Goal: Task Accomplishment & Management: Use online tool/utility

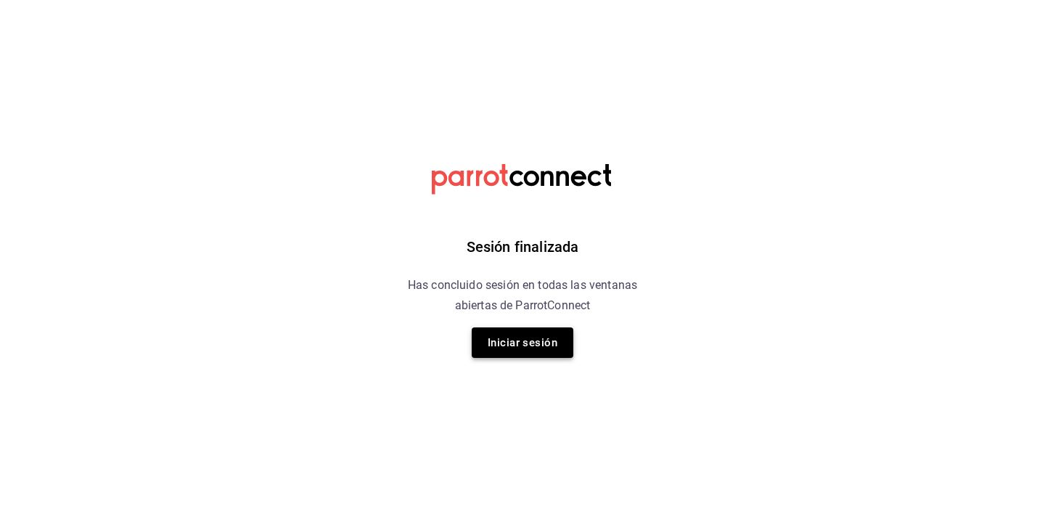
click at [502, 339] on button "Iniciar sesión" at bounding box center [523, 342] width 102 height 30
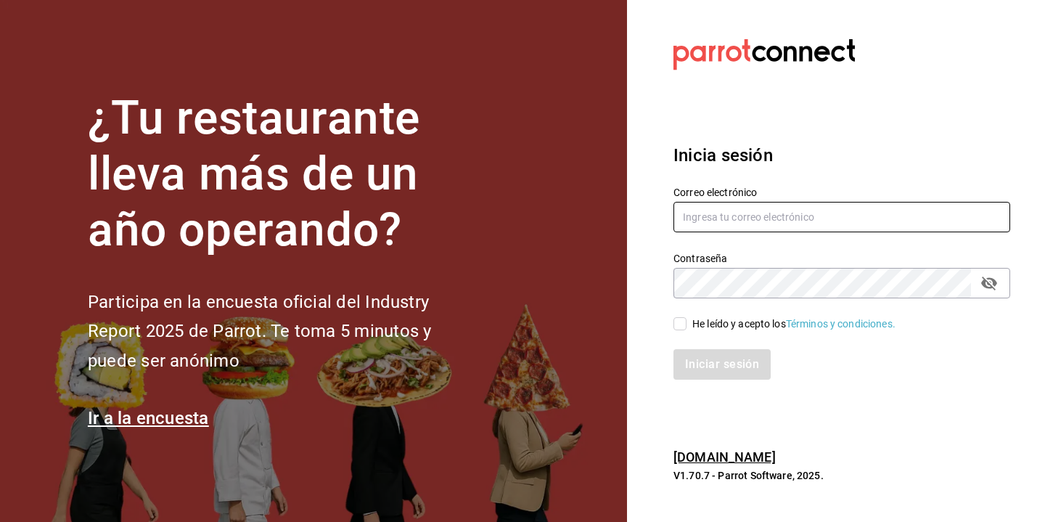
click at [743, 211] on input "text" at bounding box center [842, 217] width 337 height 30
type input "[PERSON_NAME][EMAIL_ADDRESS][DOMAIN_NAME]"
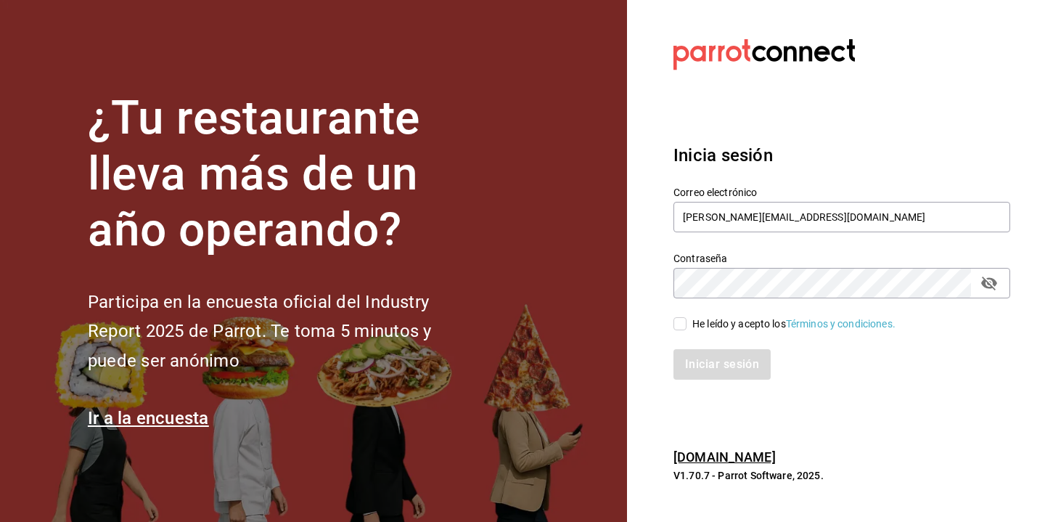
click at [680, 323] on input "He leído y acepto los Términos y condiciones." at bounding box center [680, 323] width 13 height 13
checkbox input "true"
click at [701, 361] on button "Iniciar sesión" at bounding box center [723, 364] width 99 height 30
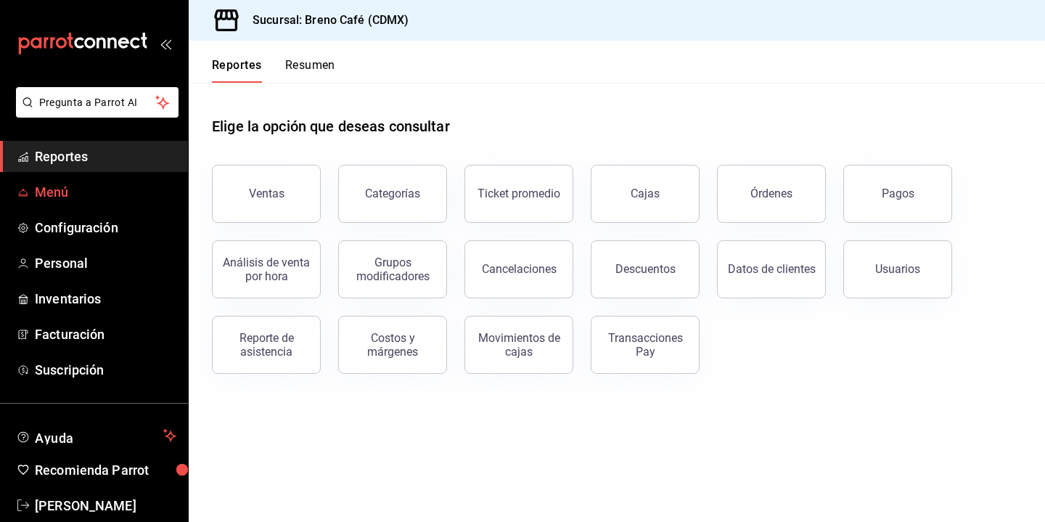
click at [67, 187] on span "Menú" at bounding box center [106, 192] width 142 height 20
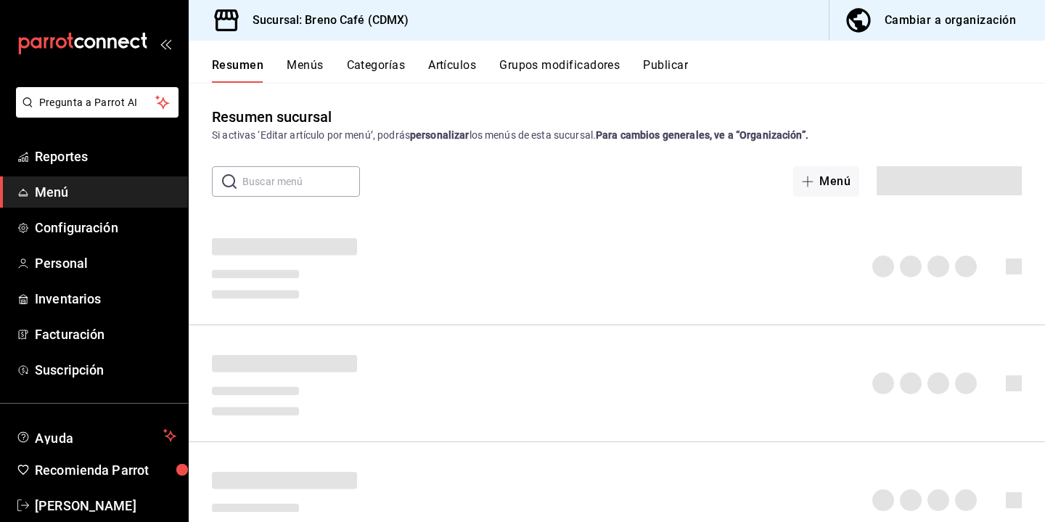
click at [955, 20] on div "Cambiar a organización" at bounding box center [950, 20] width 131 height 20
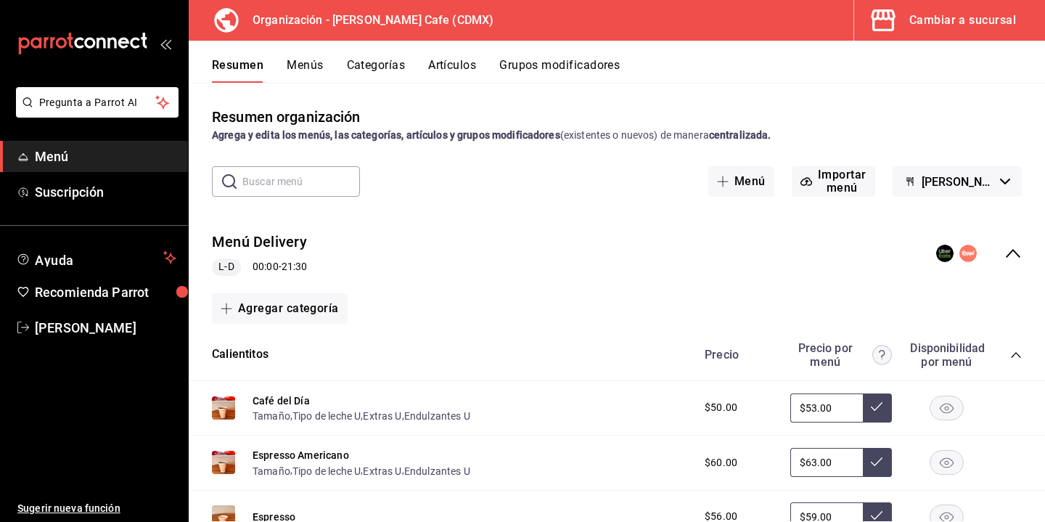
click at [303, 65] on button "Menús" at bounding box center [305, 70] width 36 height 25
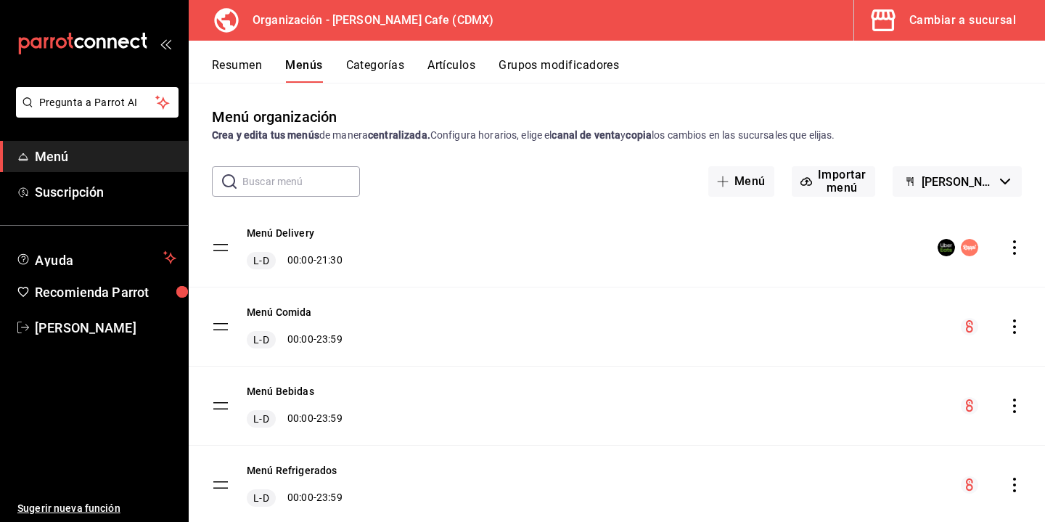
click at [216, 74] on button "Resumen" at bounding box center [237, 70] width 50 height 25
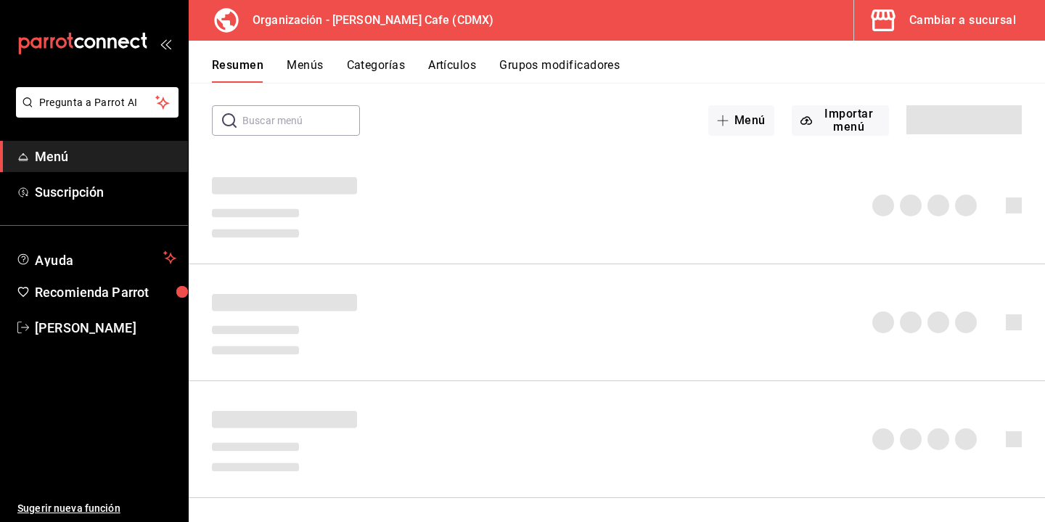
scroll to position [62, 0]
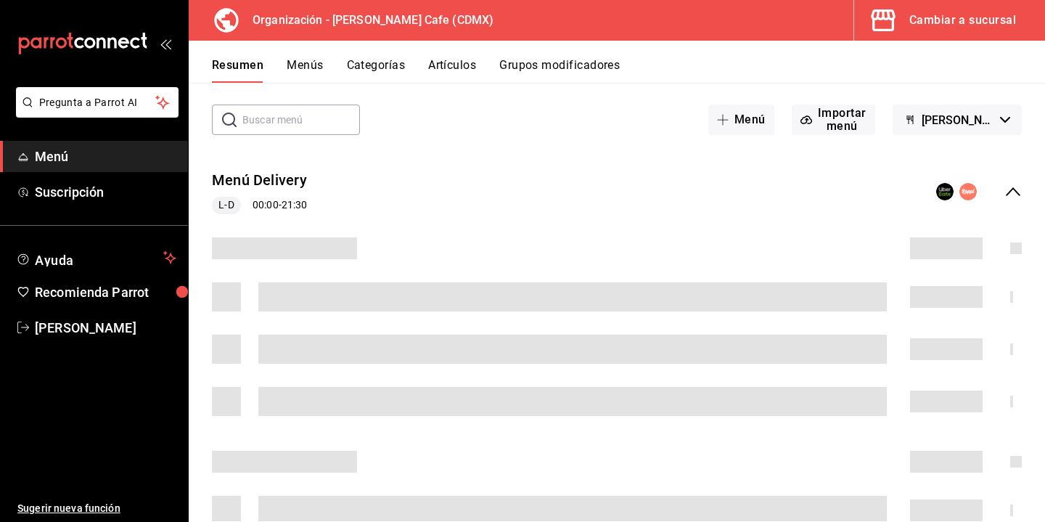
click at [1013, 194] on icon "collapse-menu-row" at bounding box center [1013, 191] width 17 height 17
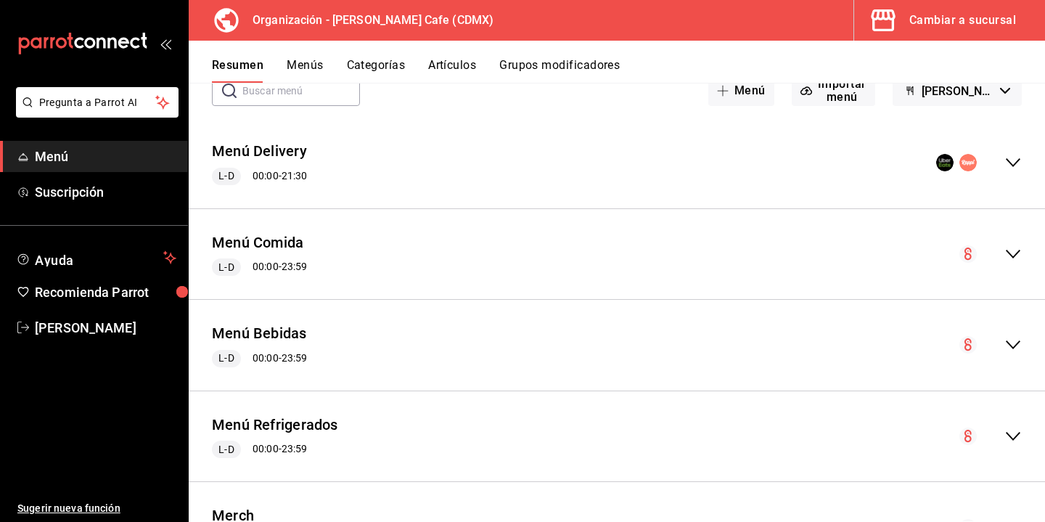
scroll to position [95, 0]
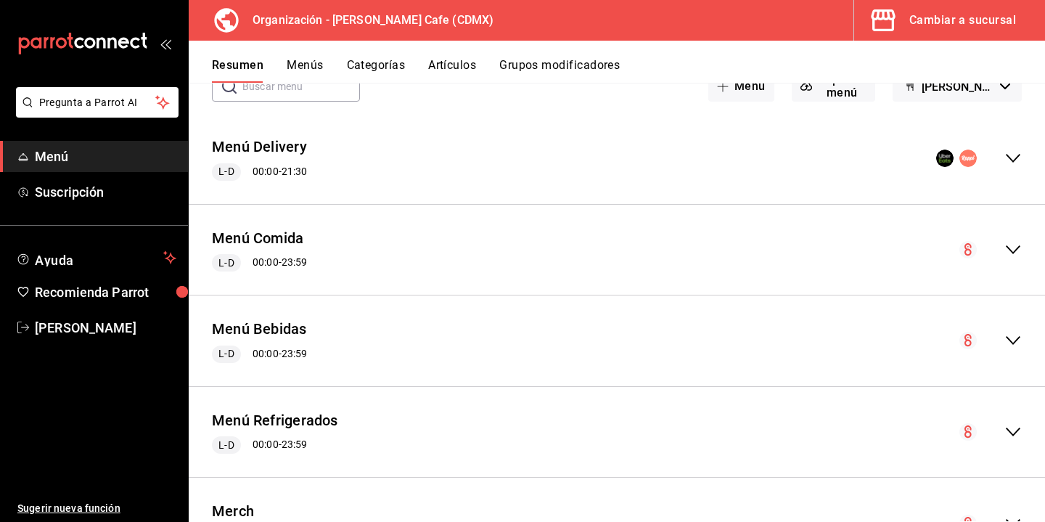
click at [1015, 252] on icon "collapse-menu-row" at bounding box center [1013, 249] width 17 height 17
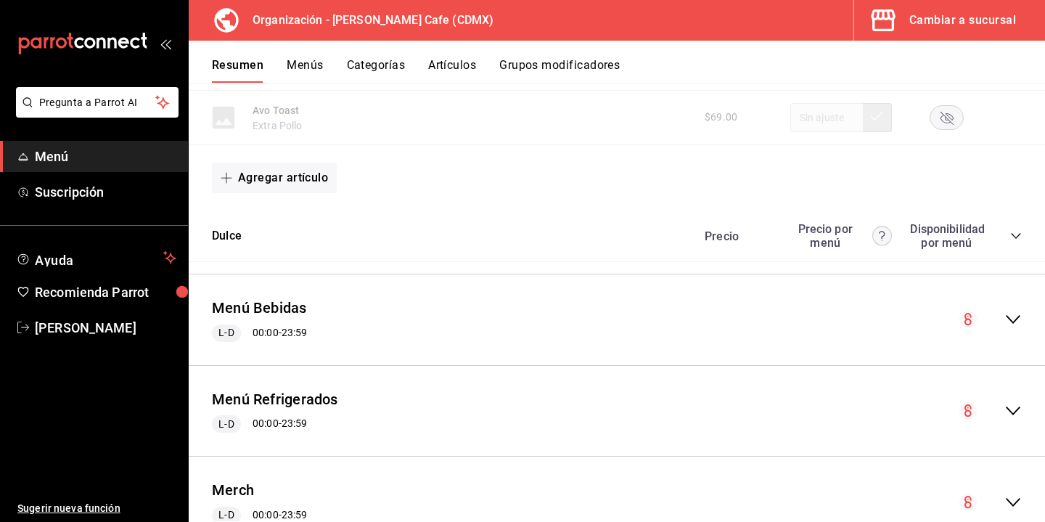
scroll to position [904, 0]
click at [1016, 232] on icon "collapse-category-row" at bounding box center [1016, 238] width 12 height 12
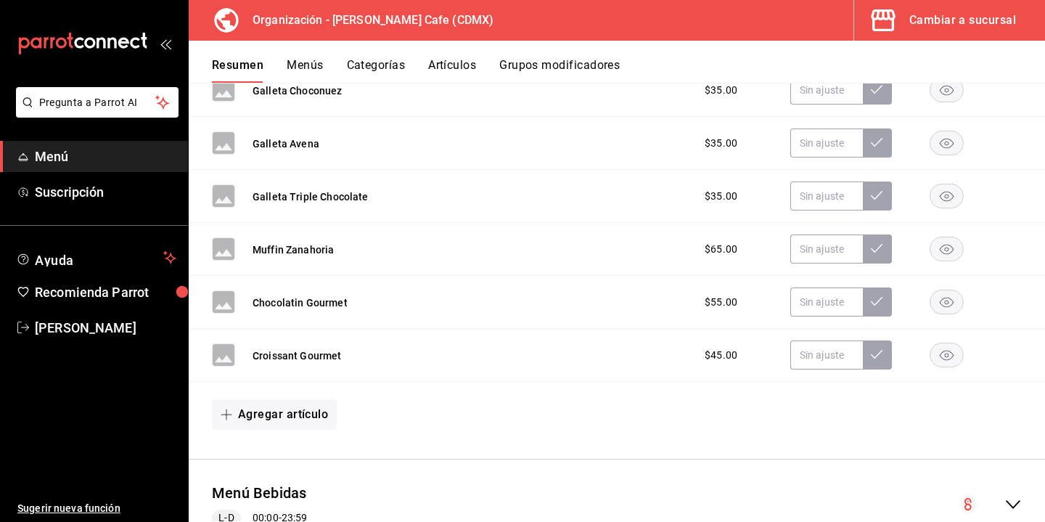
scroll to position [1847, 0]
click at [302, 412] on button "Agregar artículo" at bounding box center [274, 413] width 125 height 30
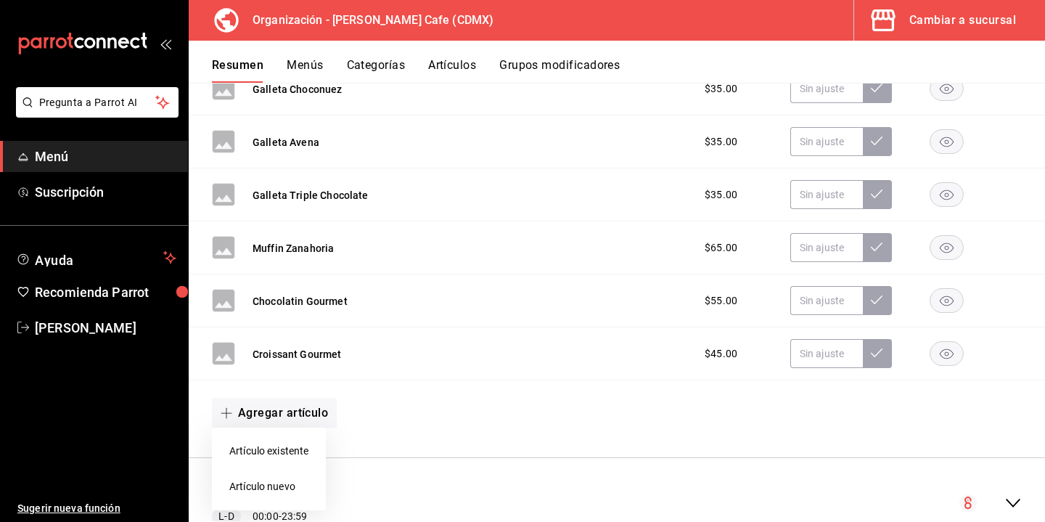
click at [276, 478] on li "Artículo nuevo" at bounding box center [269, 487] width 114 height 36
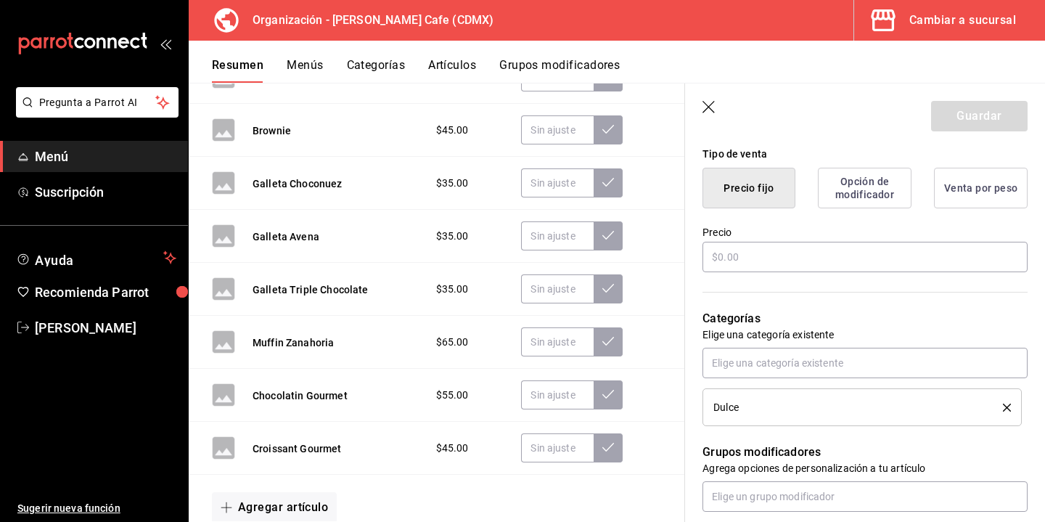
scroll to position [359, 0]
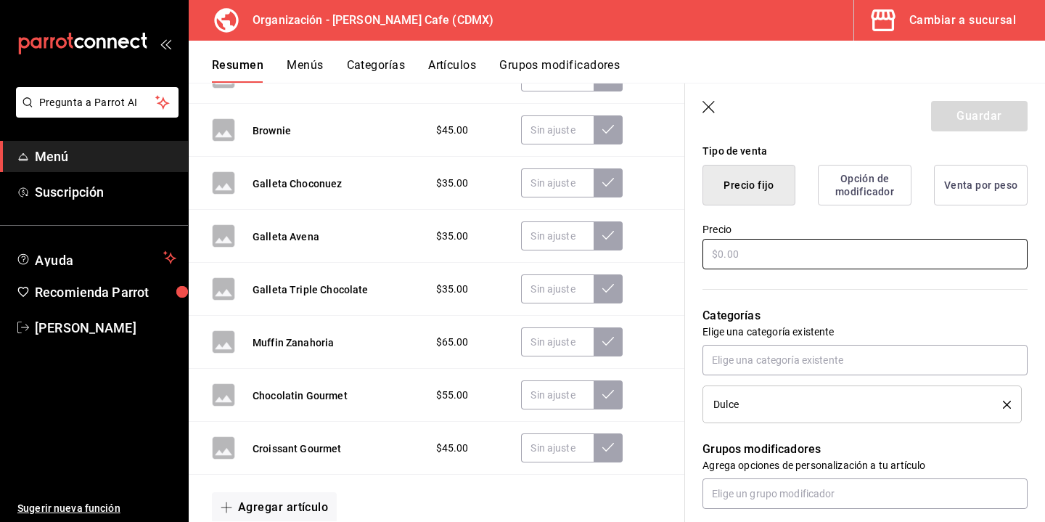
type input "Pan de Muerto"
click at [731, 258] on input "text" at bounding box center [865, 254] width 325 height 30
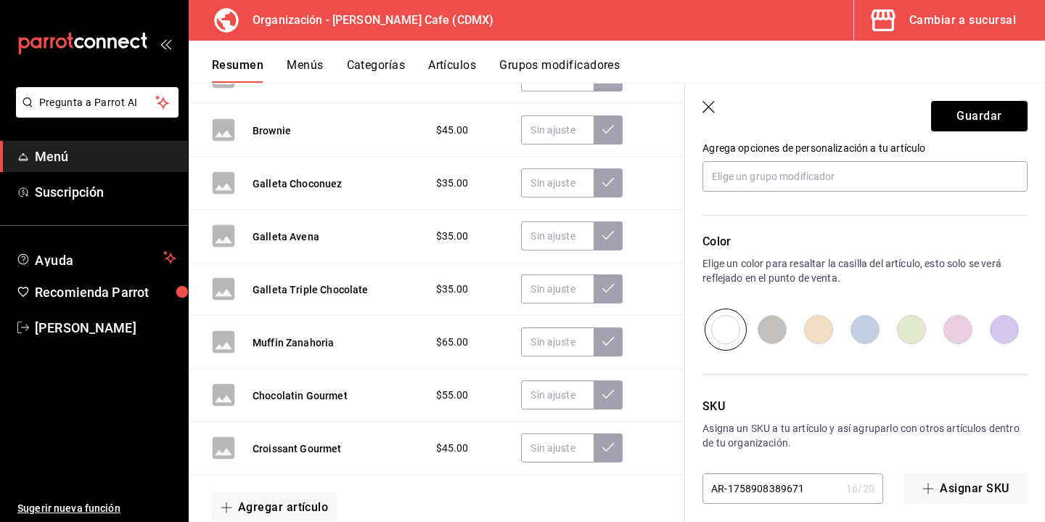
scroll to position [687, 0]
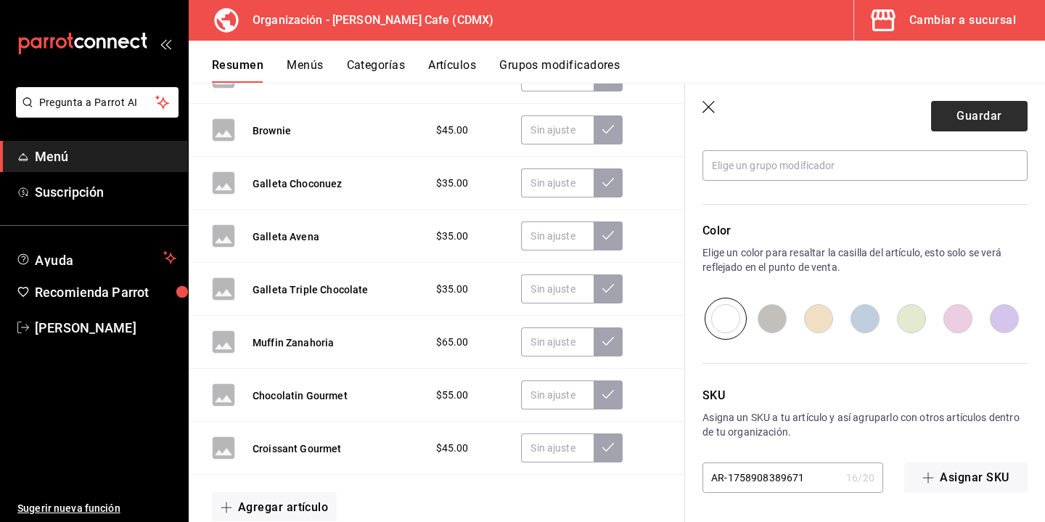
type input "$55.00"
click at [950, 123] on button "Guardar" at bounding box center [979, 116] width 97 height 30
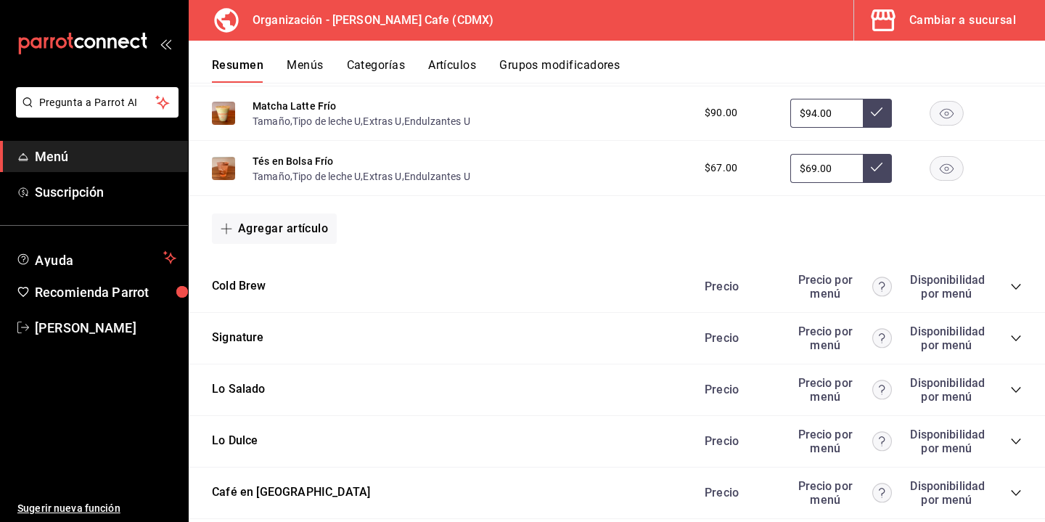
scroll to position [1656, 0]
